Goal: Information Seeking & Learning: Learn about a topic

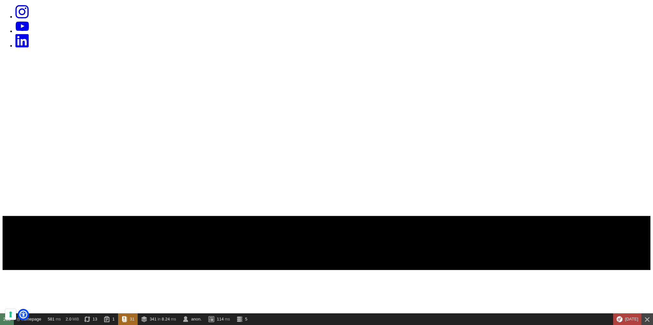
click at [647, 317] on icon "Symfony Web Debug Toolbar" at bounding box center [647, 319] width 6 height 6
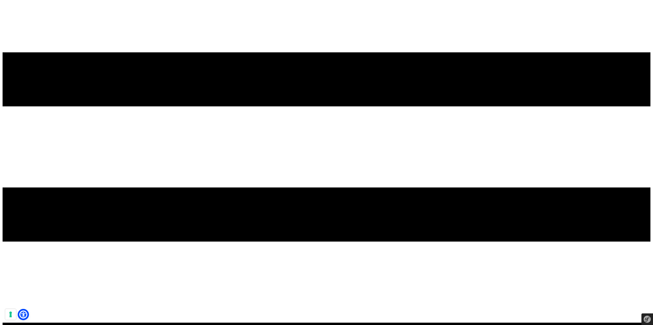
scroll to position [164, 0]
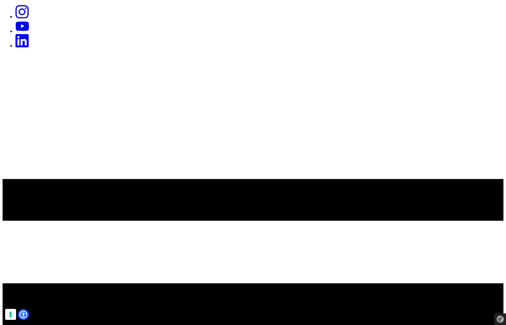
click at [472, 304] on line at bounding box center [253, 304] width 500 height 0
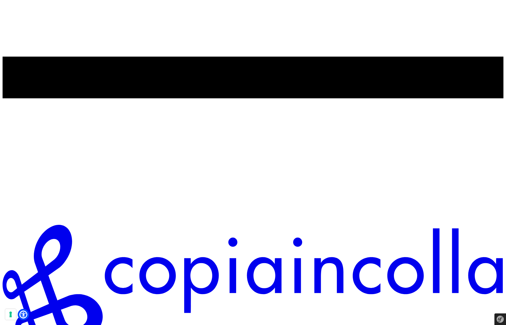
scroll to position [299, 0]
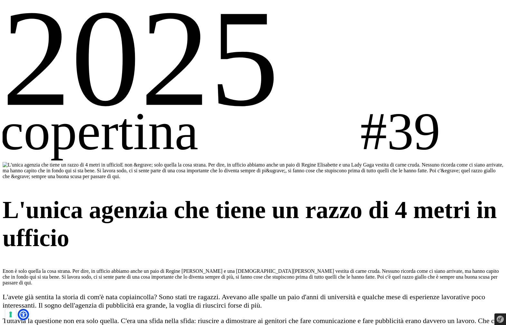
scroll to position [715, 0]
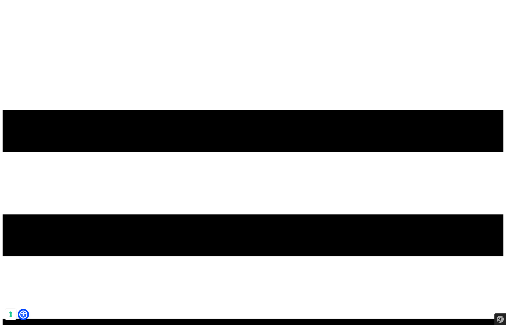
scroll to position [37, 0]
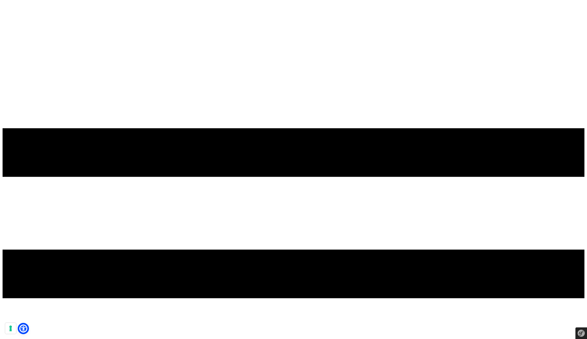
scroll to position [39, 0]
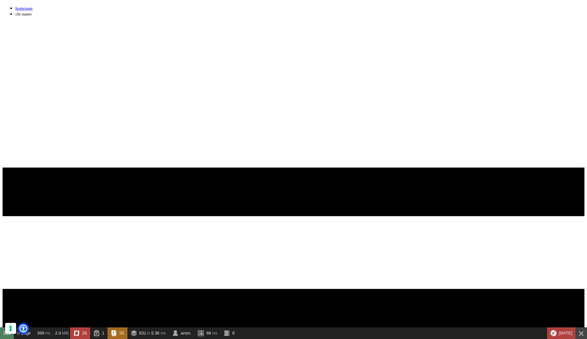
click at [32, 11] on link "homepage" at bounding box center [23, 8] width 17 height 5
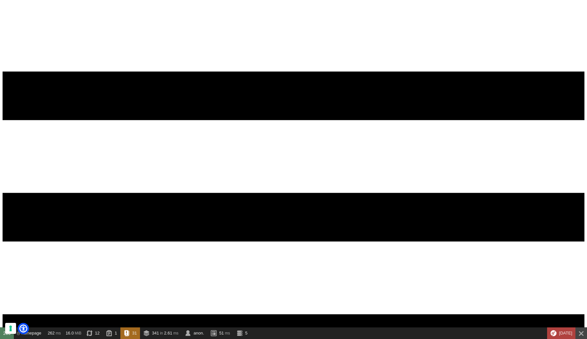
scroll to position [128, 0]
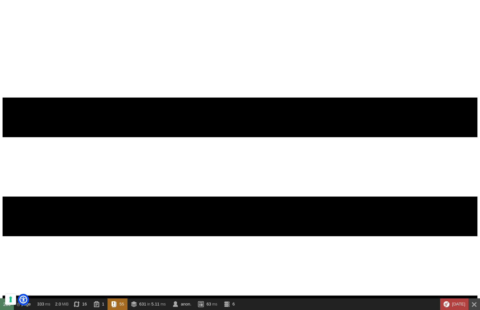
scroll to position [43, 0]
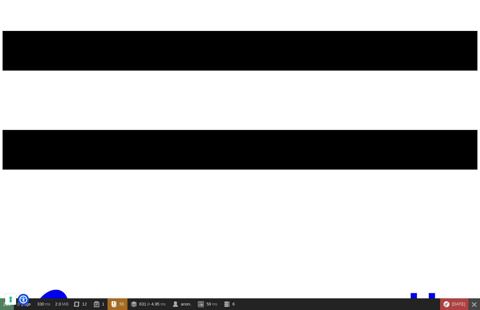
scroll to position [209, 0]
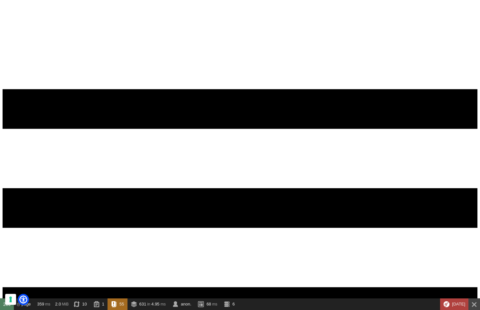
scroll to position [52, 0]
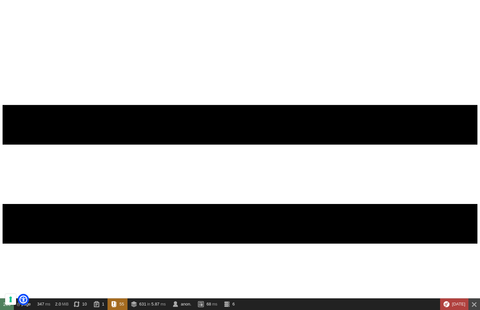
scroll to position [52, 0]
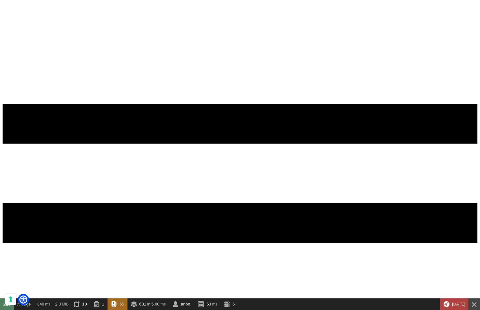
scroll to position [52, 0]
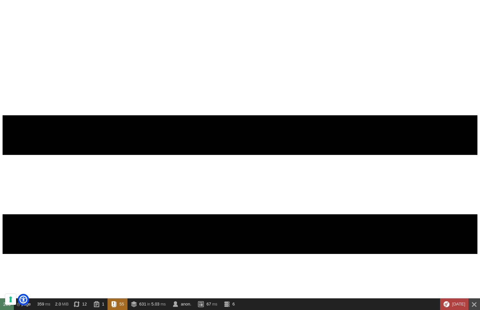
scroll to position [52, 0]
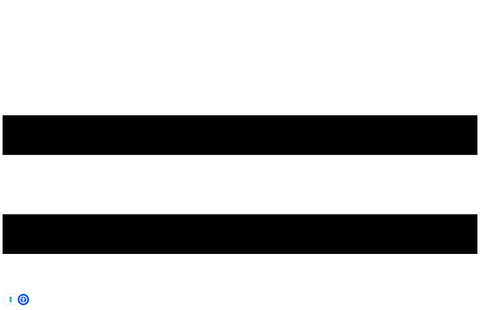
scroll to position [40, 0]
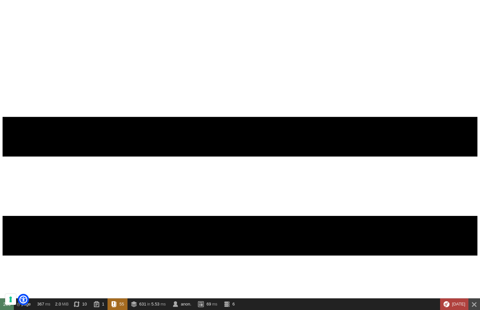
scroll to position [40, 0]
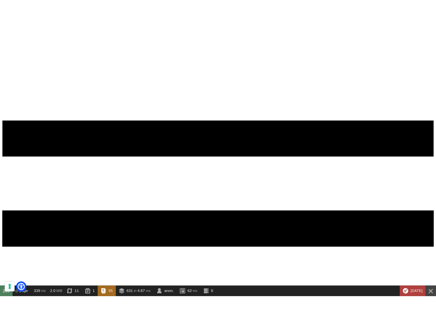
scroll to position [40, 0]
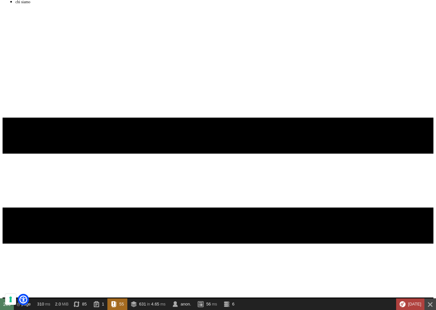
scroll to position [13, 0]
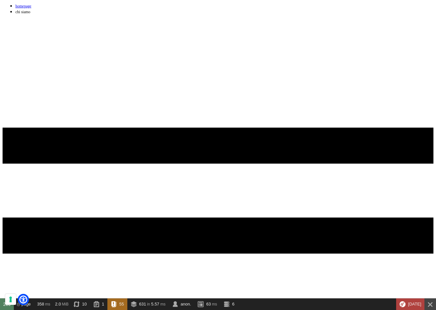
scroll to position [13, 0]
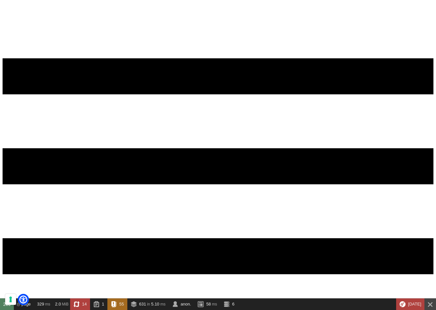
scroll to position [72, 0]
